Goal: Browse casually

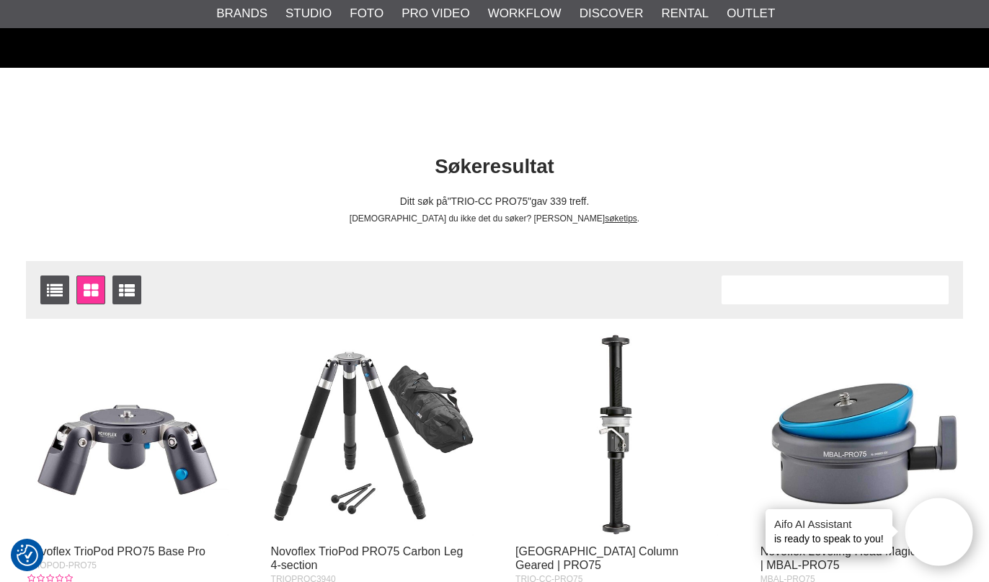
scroll to position [233, 0]
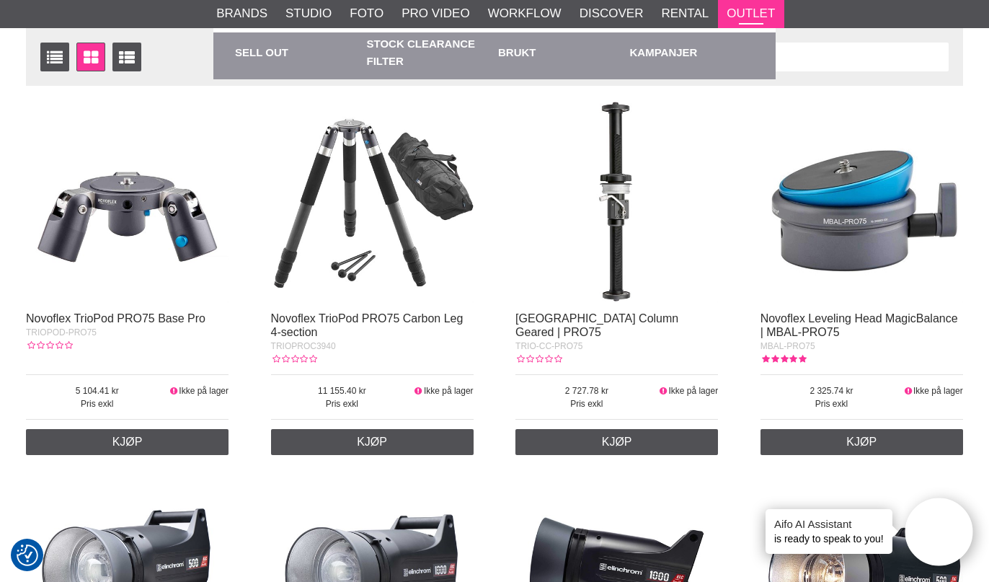
click at [741, 19] on link "Outlet" at bounding box center [751, 13] width 48 height 19
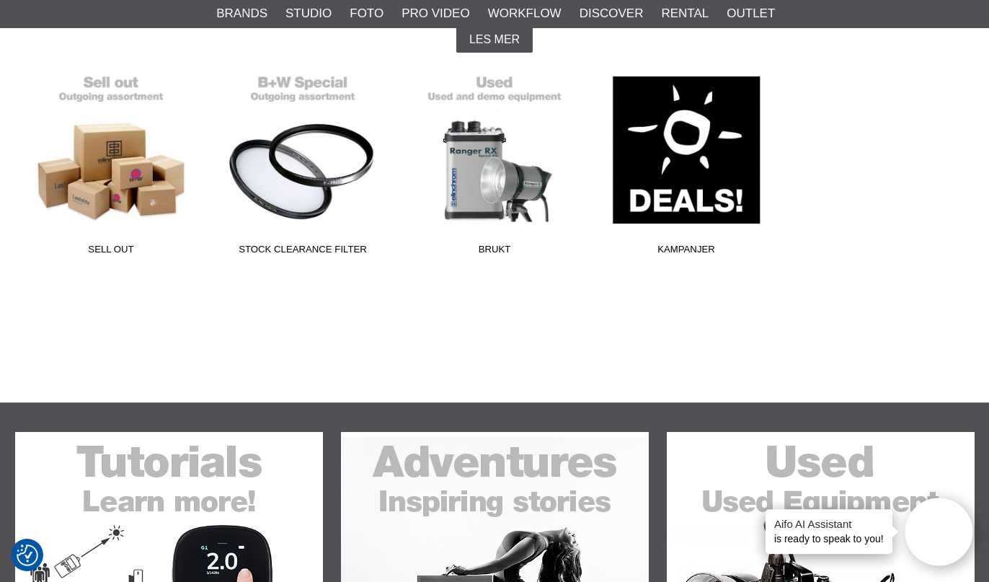
scroll to position [443, 0]
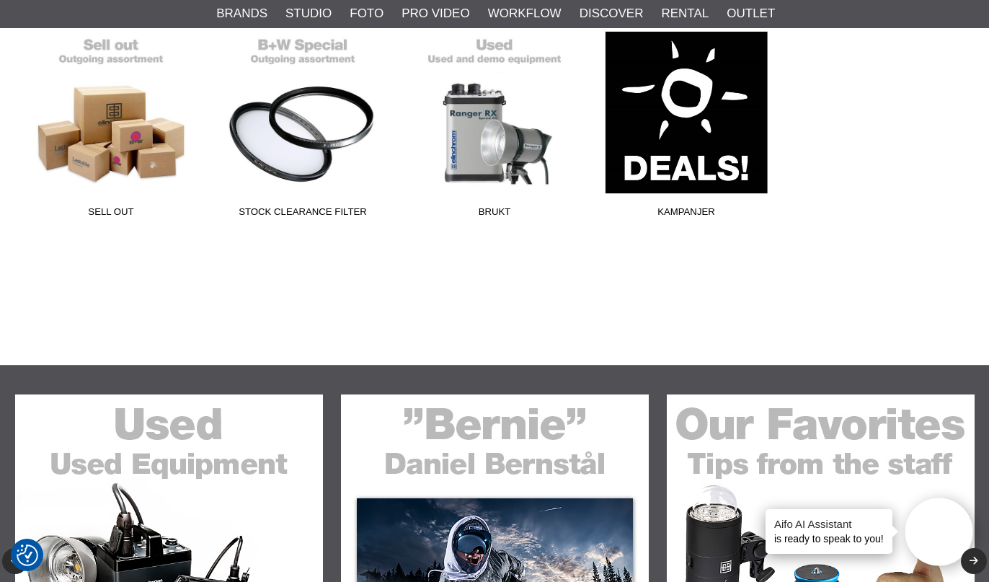
click at [691, 210] on span "Kampanjer" at bounding box center [686, 214] width 192 height 19
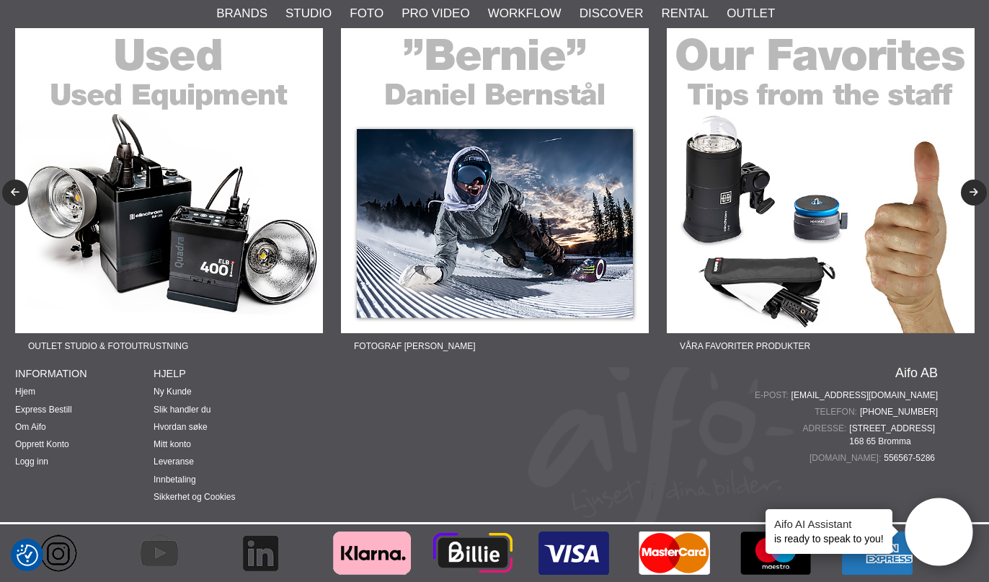
scroll to position [1138, 0]
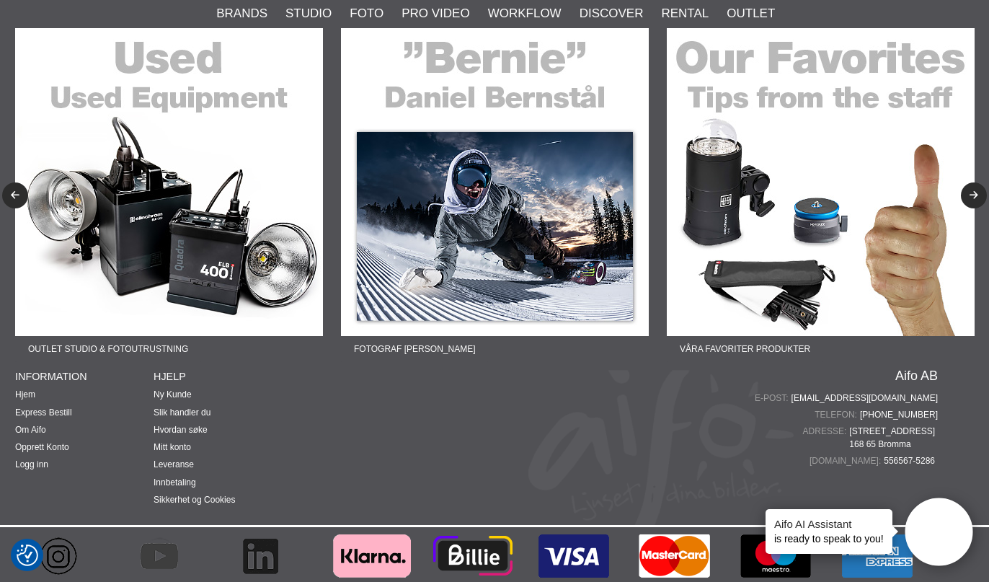
click at [818, 239] on img at bounding box center [821, 182] width 308 height 308
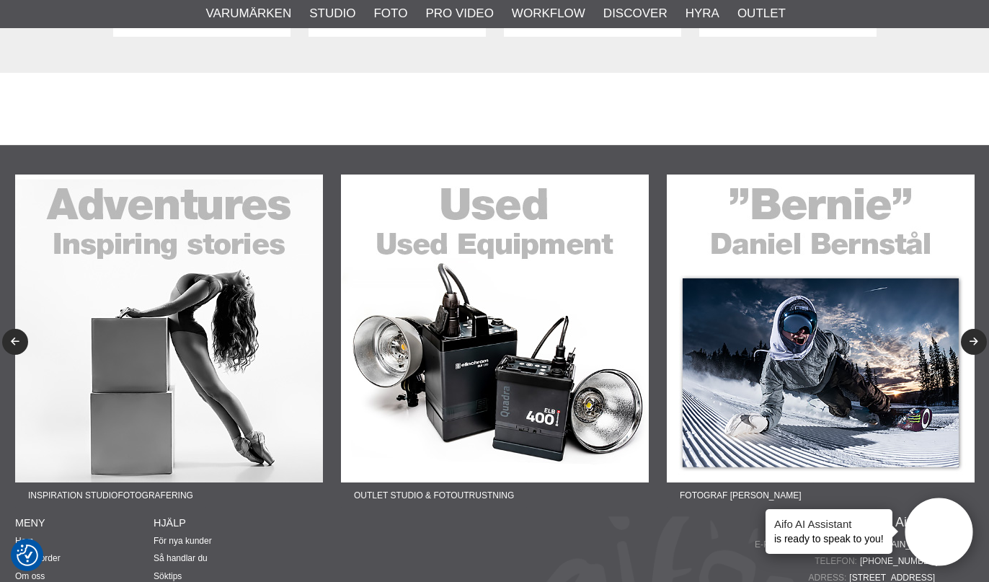
scroll to position [4225, 0]
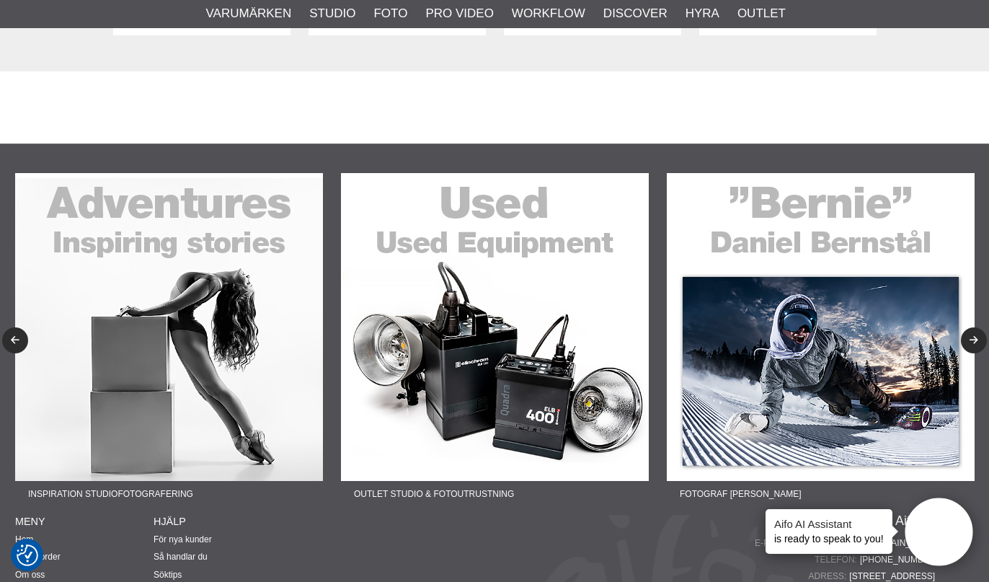
click at [511, 231] on img at bounding box center [495, 327] width 308 height 308
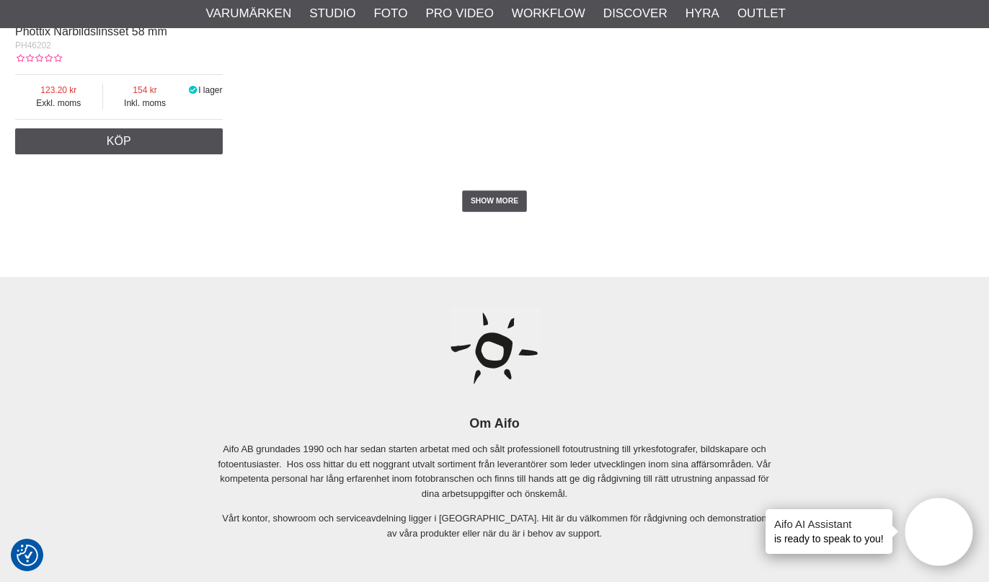
scroll to position [2925, 0]
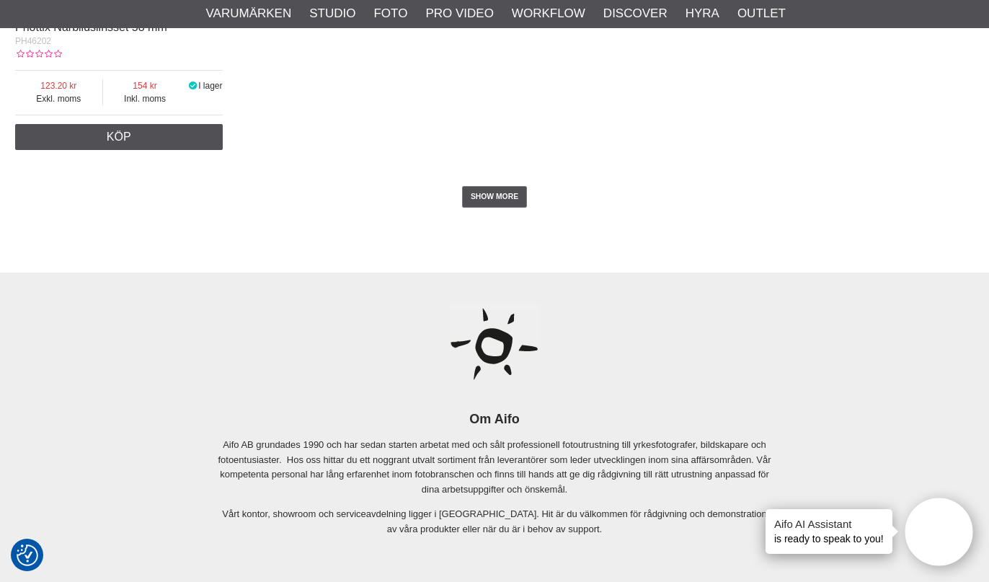
click at [487, 182] on div "SHOW MORE" at bounding box center [494, 196] width 959 height 79
click at [489, 198] on link "SHOW MORE" at bounding box center [495, 197] width 66 height 22
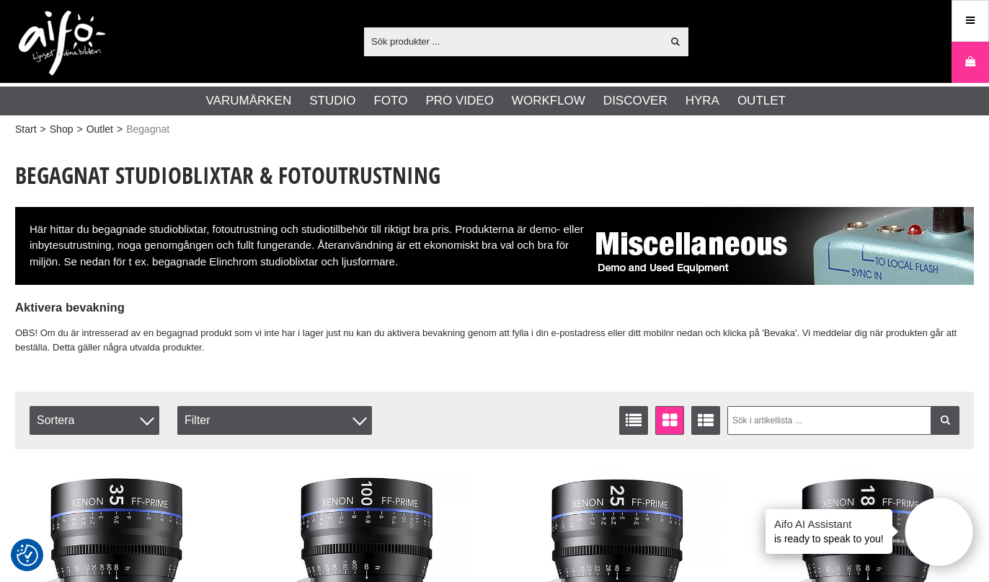
scroll to position [0, 0]
